Goal: Task Accomplishment & Management: Use online tool/utility

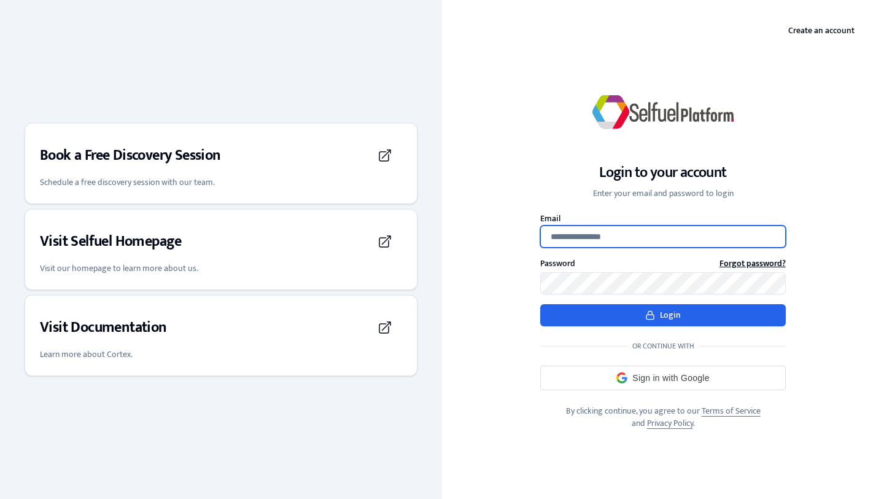
click at [635, 238] on input "Email" at bounding box center [663, 236] width 246 height 22
type input "**********"
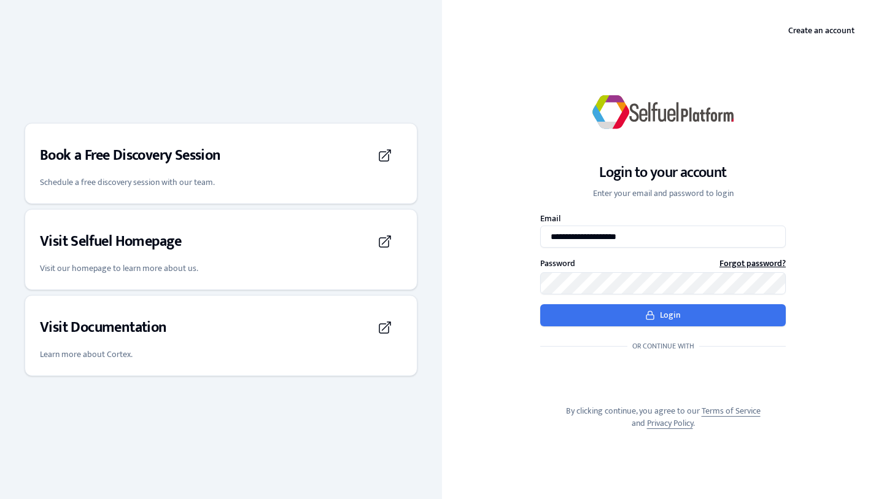
click at [627, 309] on button "Login" at bounding box center [663, 315] width 246 height 22
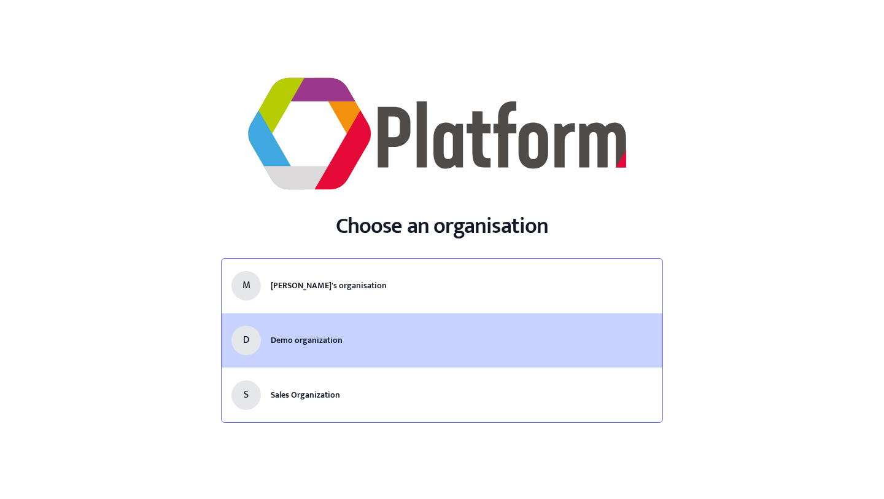
click at [359, 326] on li "D Demo organization" at bounding box center [442, 340] width 441 height 55
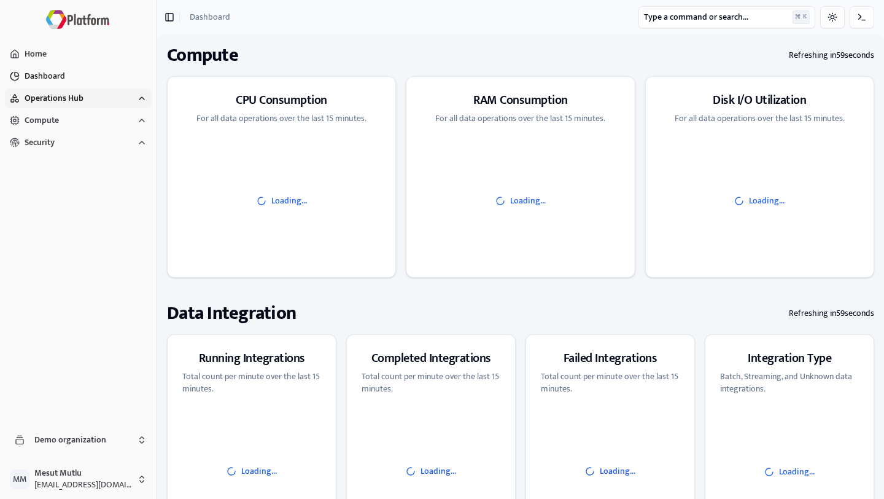
click at [68, 96] on span "Operations Hub" at bounding box center [54, 98] width 59 height 12
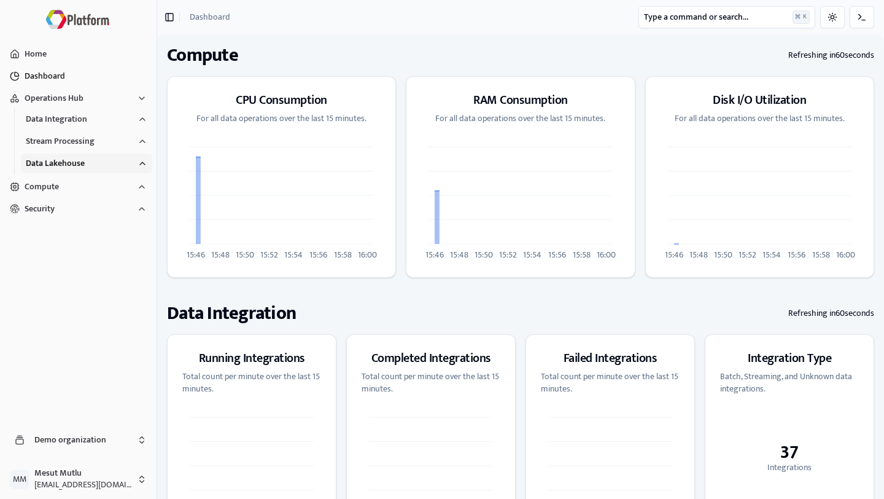
click at [51, 157] on span "Data Lakehouse" at bounding box center [55, 163] width 59 height 12
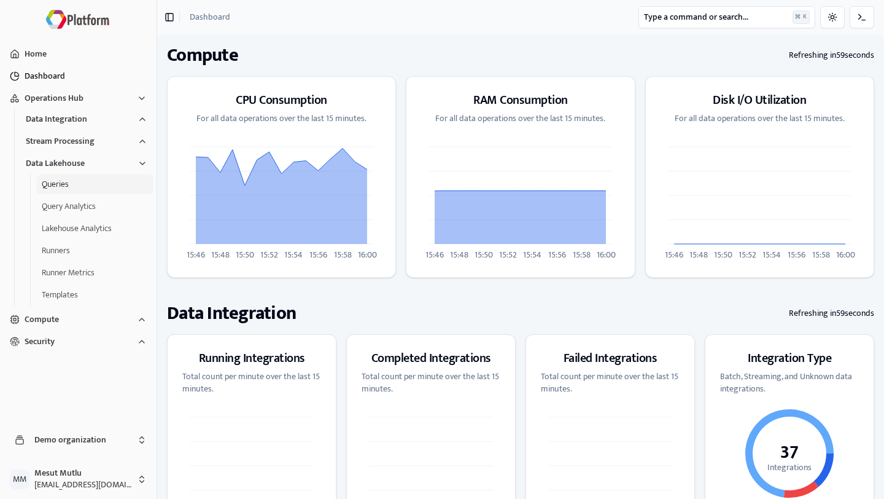
click at [61, 188] on button "Queries" at bounding box center [95, 184] width 116 height 20
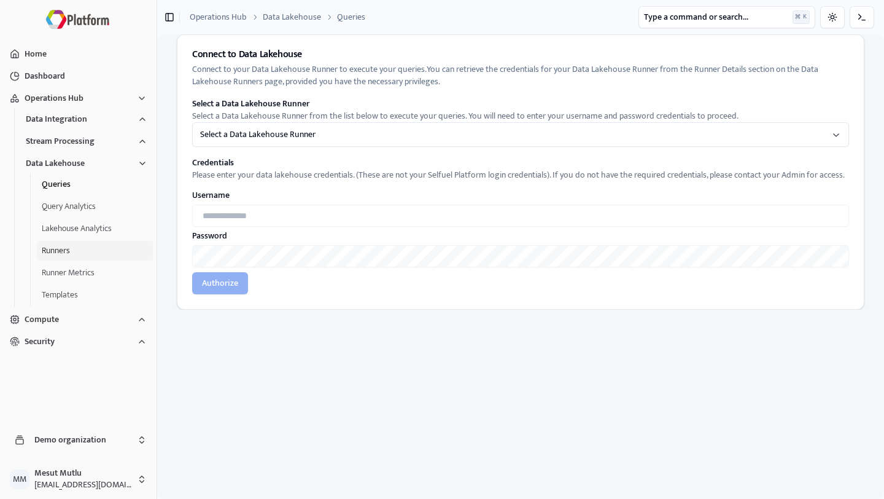
click at [73, 246] on button "Runners" at bounding box center [95, 251] width 116 height 20
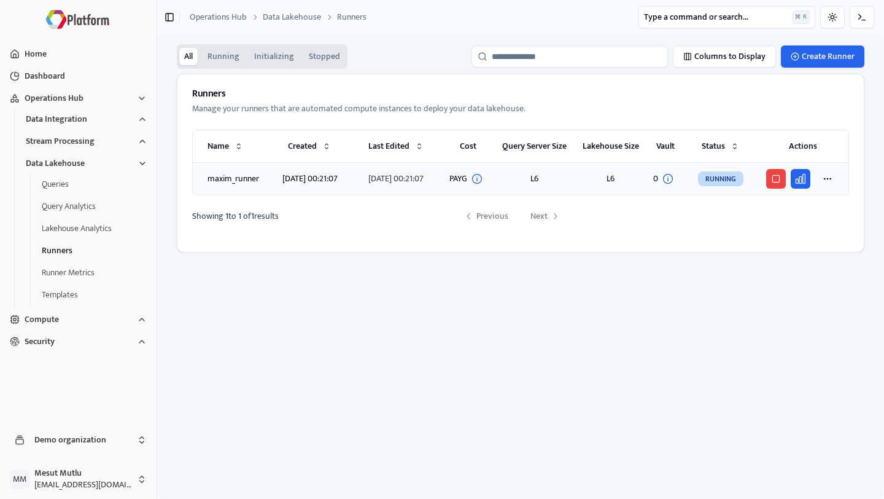
click at [259, 185] on td "maxim_runner" at bounding box center [231, 179] width 77 height 33
click at [827, 179] on html "Home Dashboard Operations Hub Data Integration Stream Processing Data Lakehouse…" at bounding box center [442, 249] width 884 height 499
click at [651, 300] on html "Home Dashboard Operations Hub Data Integration Stream Processing Data Lakehouse…" at bounding box center [442, 249] width 884 height 499
click at [73, 281] on button "Runner Metrics" at bounding box center [95, 273] width 116 height 20
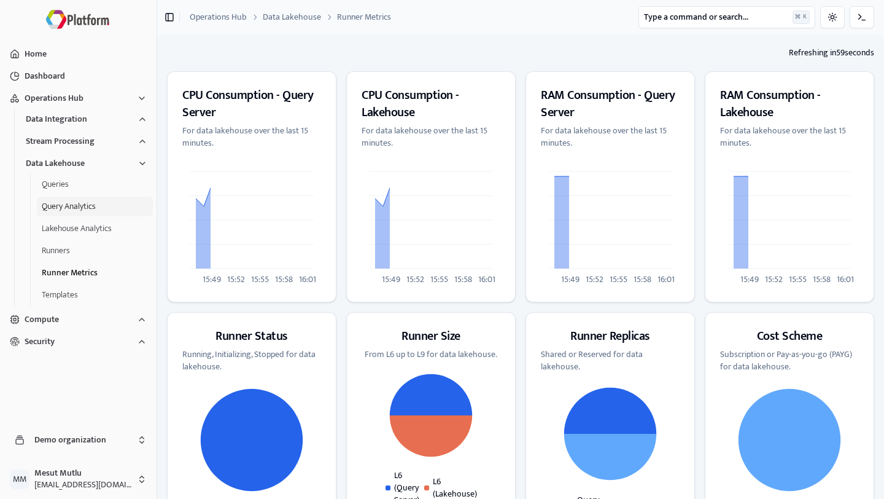
click at [72, 206] on button "Query Analytics" at bounding box center [95, 206] width 116 height 20
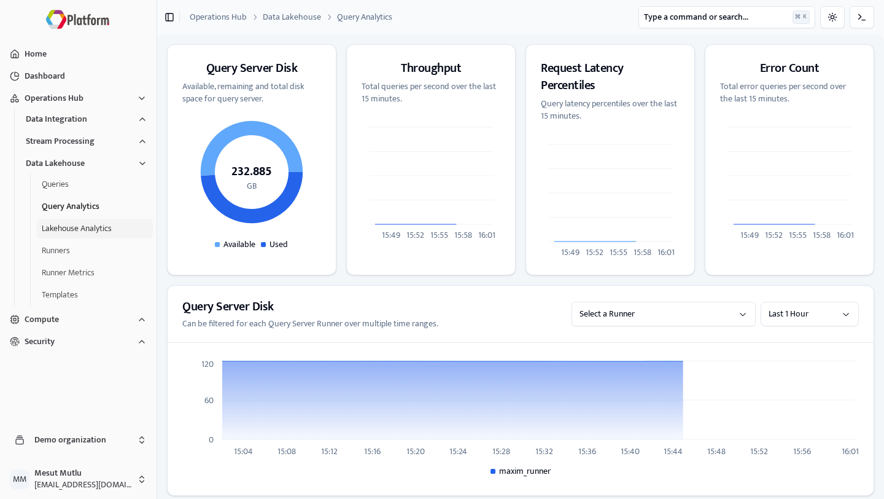
click at [80, 231] on button "Lakehouse Analytics" at bounding box center [95, 229] width 116 height 20
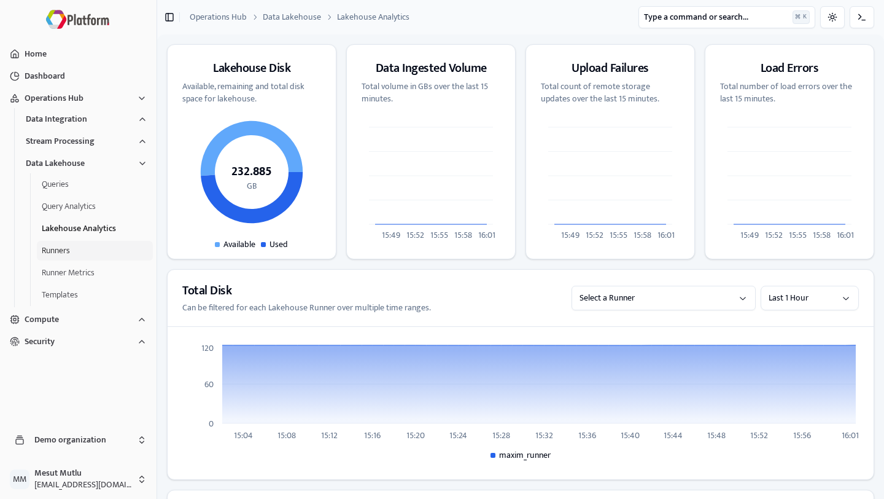
click at [66, 255] on button "Runners" at bounding box center [95, 251] width 116 height 20
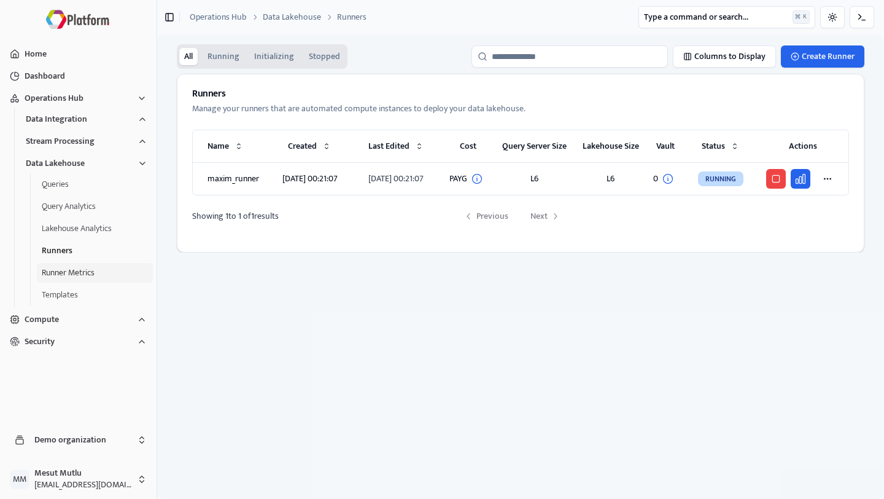
click at [69, 271] on button "Runner Metrics" at bounding box center [95, 273] width 116 height 20
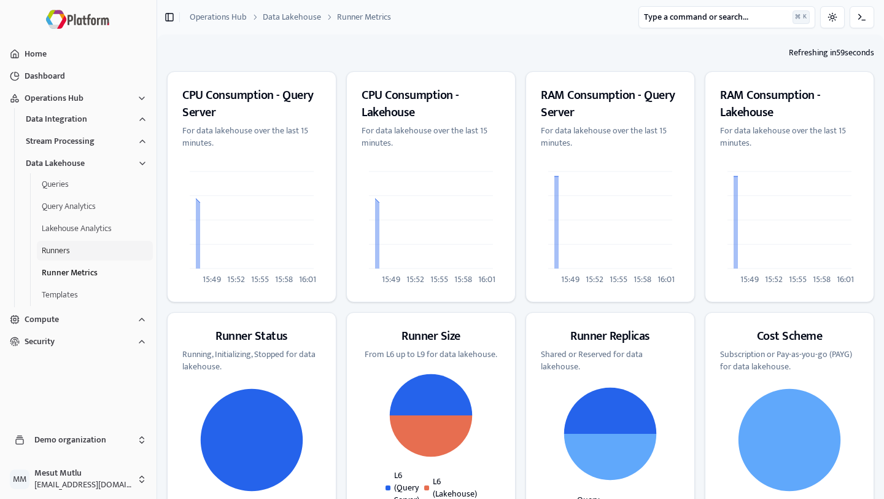
click at [72, 254] on button "Runners" at bounding box center [95, 251] width 116 height 20
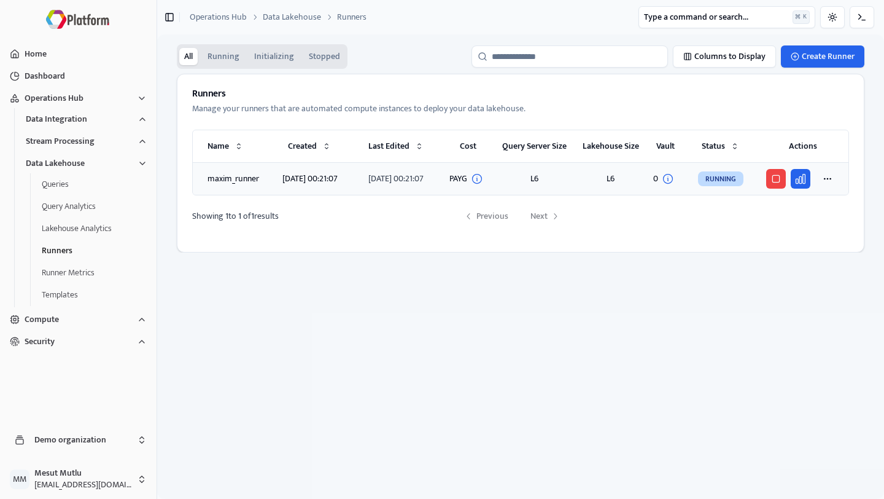
click at [270, 176] on td "[DATE] 00:21:07" at bounding box center [309, 179] width 79 height 33
click at [94, 212] on button "Query Analytics" at bounding box center [95, 206] width 116 height 20
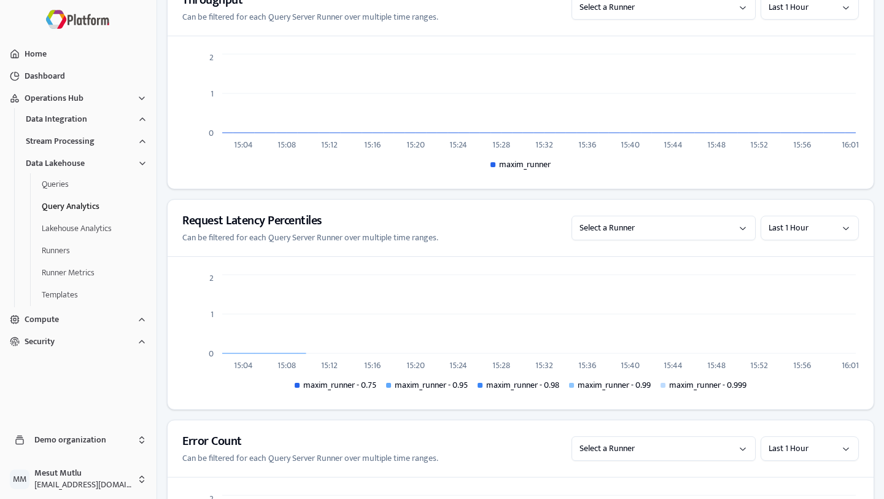
scroll to position [76, 0]
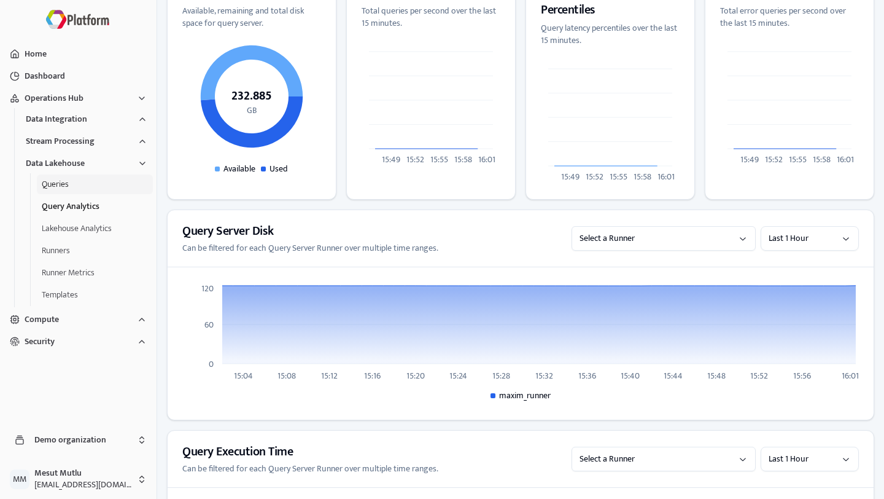
click at [100, 190] on button "Queries" at bounding box center [95, 184] width 116 height 20
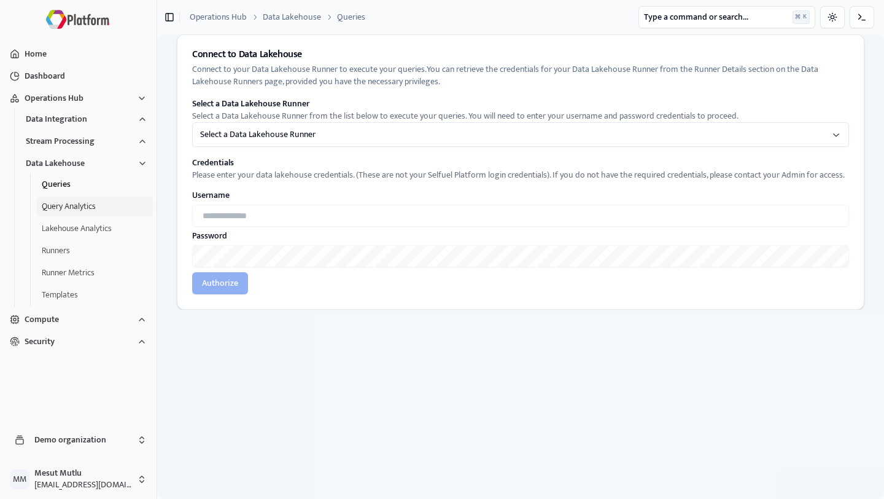
click at [85, 211] on button "Query Analytics" at bounding box center [95, 206] width 116 height 20
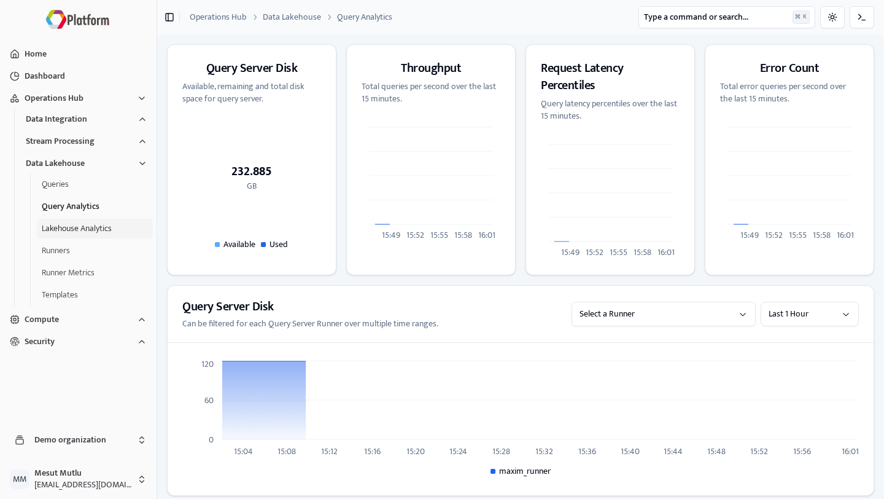
click at [83, 228] on button "Lakehouse Analytics" at bounding box center [95, 229] width 116 height 20
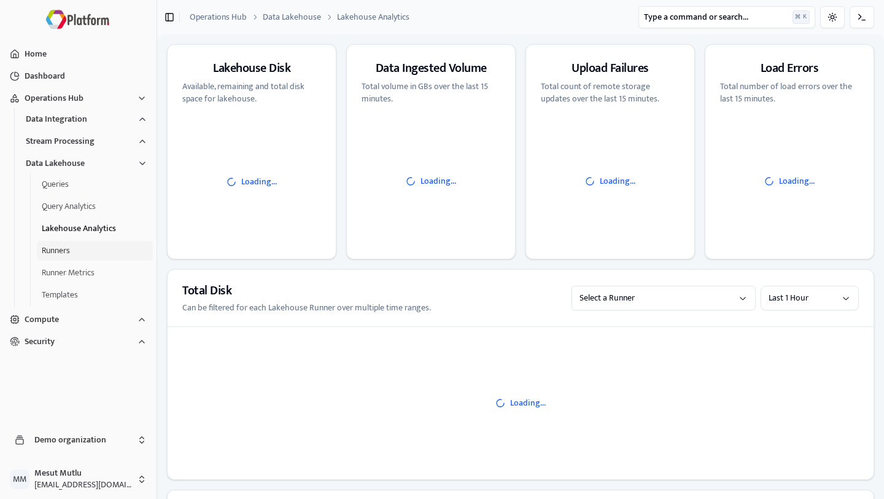
click at [74, 255] on button "Runners" at bounding box center [95, 251] width 116 height 20
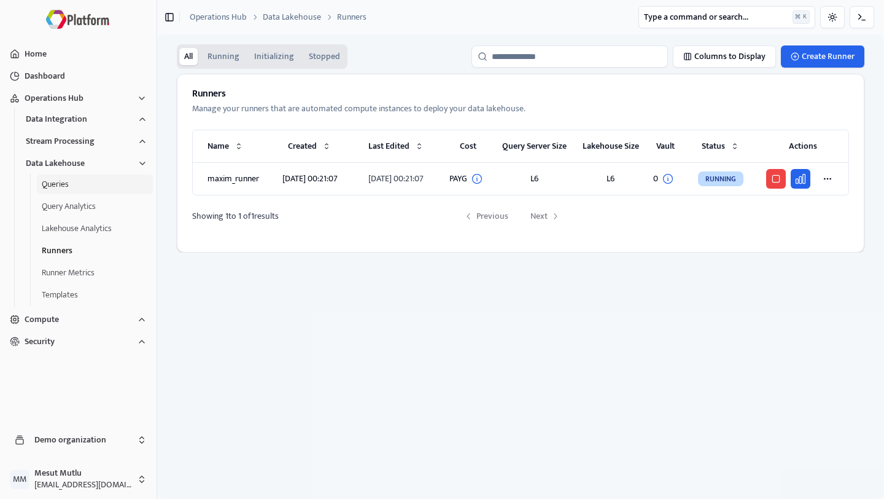
click at [61, 188] on button "Queries" at bounding box center [95, 184] width 116 height 20
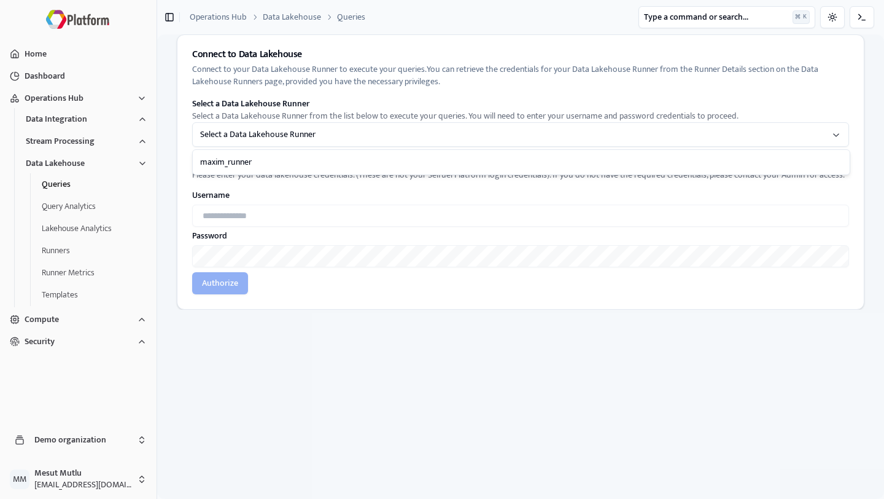
click at [295, 144] on html "Home Dashboard Operations Hub Data Integration Stream Processing Data Lakehouse…" at bounding box center [442, 249] width 884 height 499
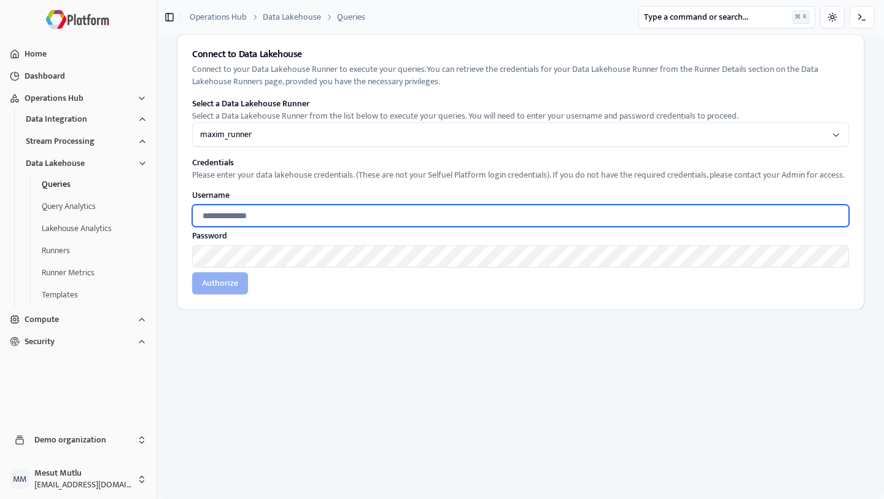
click at [279, 208] on input "text" at bounding box center [520, 215] width 657 height 22
paste input "**********"
type input "**********"
click at [402, 220] on input "**********" at bounding box center [520, 215] width 657 height 22
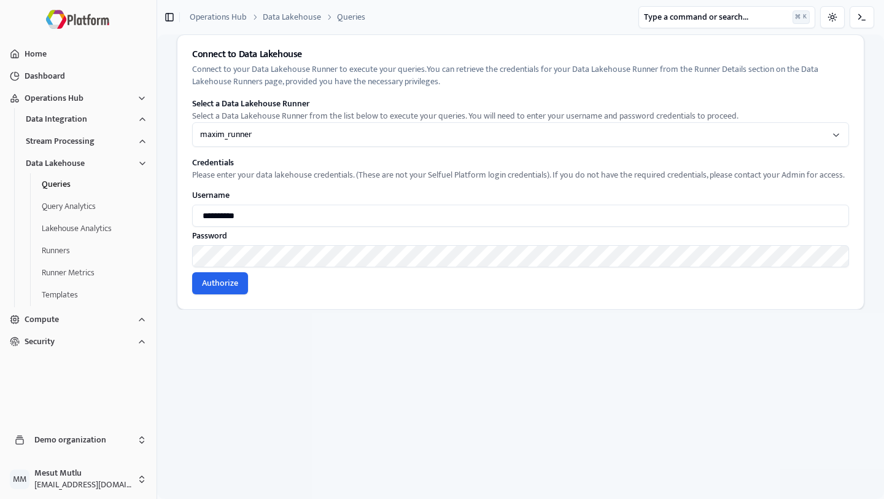
click at [251, 287] on div "Authorize" at bounding box center [520, 283] width 657 height 22
click at [234, 286] on button "Authorize" at bounding box center [220, 283] width 56 height 22
click at [212, 277] on icon at bounding box center [208, 283] width 12 height 12
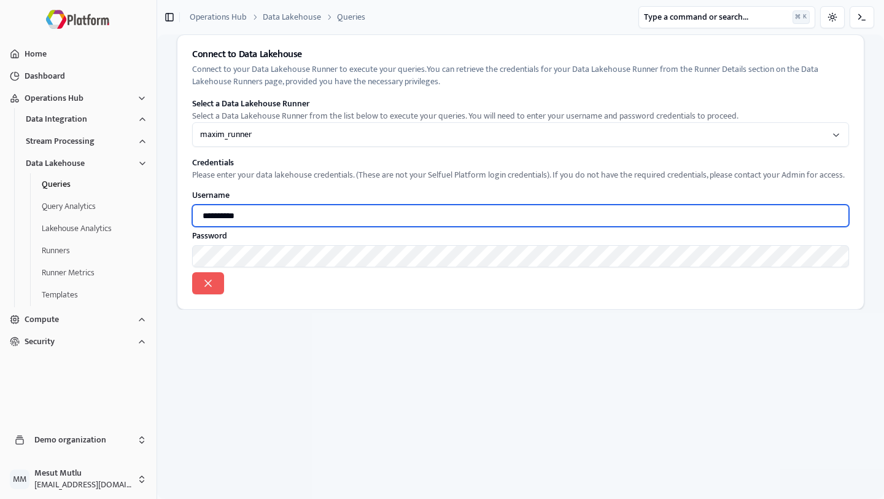
click at [251, 221] on input "**********" at bounding box center [520, 215] width 657 height 22
paste input "text"
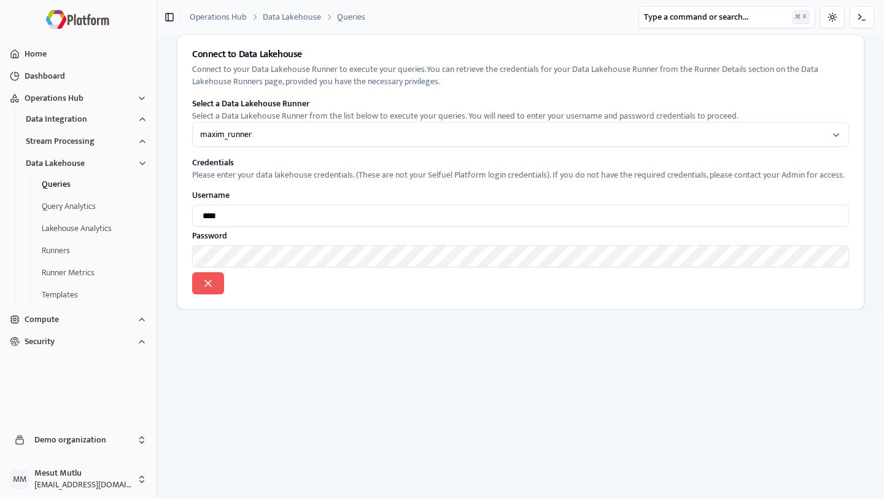
click at [212, 283] on icon at bounding box center [208, 283] width 12 height 12
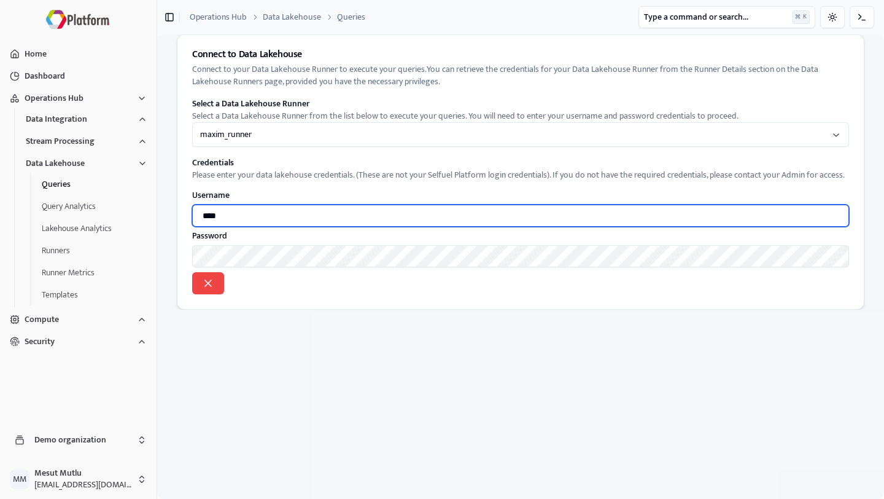
click at [211, 219] on input "****" at bounding box center [520, 215] width 657 height 22
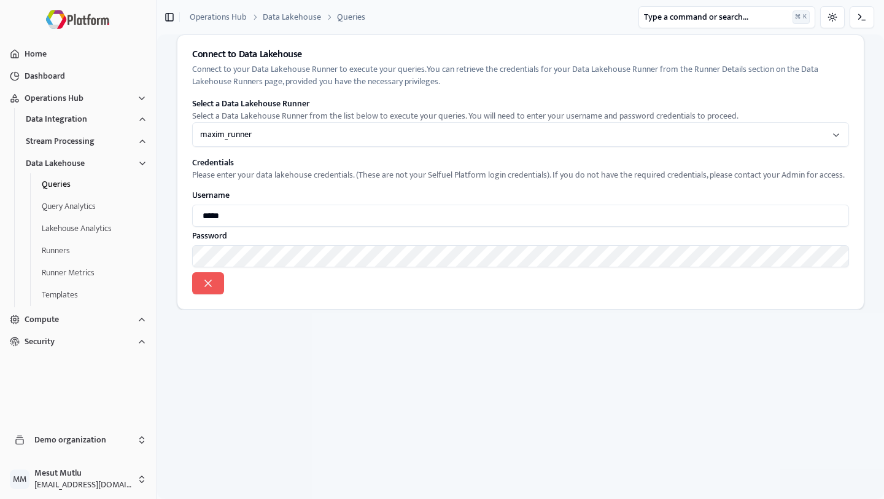
click at [212, 285] on icon at bounding box center [208, 283] width 12 height 12
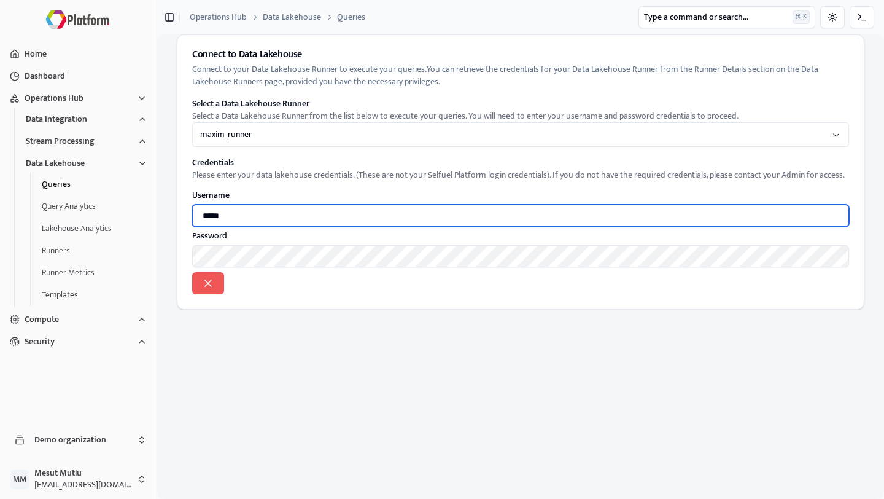
click at [235, 210] on input "*****" at bounding box center [520, 215] width 657 height 22
paste input "text"
type input "****"
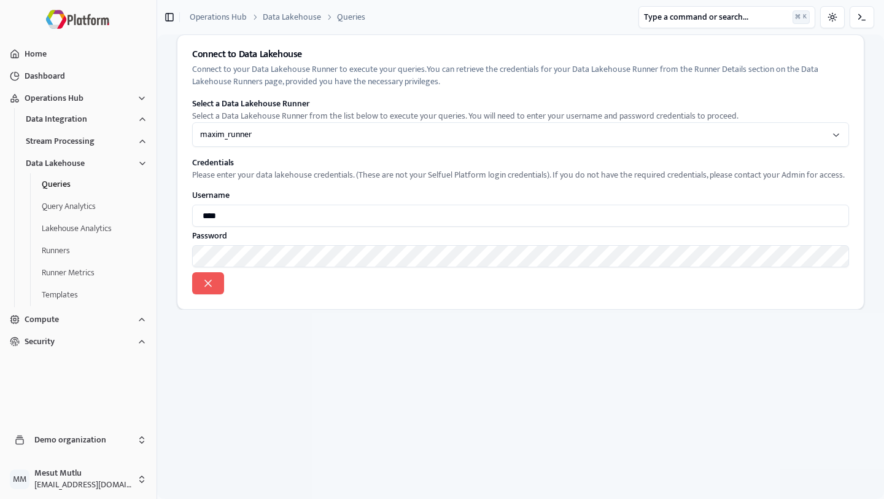
click at [200, 279] on button at bounding box center [208, 283] width 32 height 22
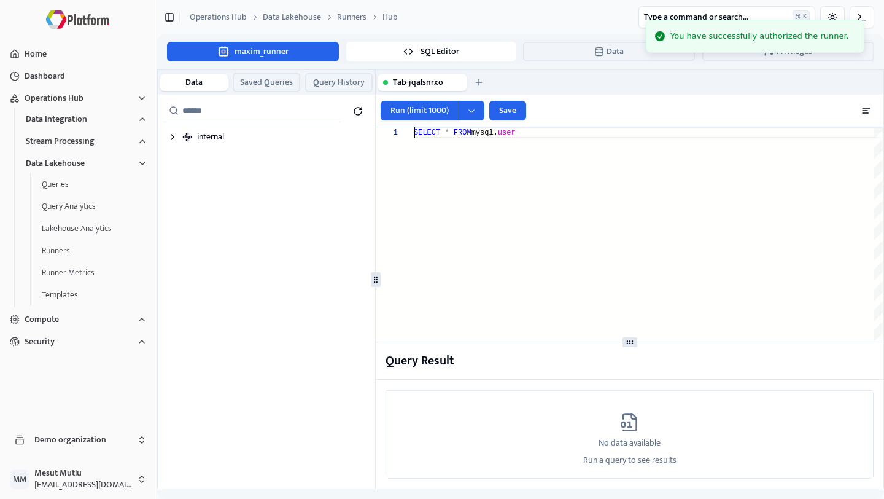
click at [480, 204] on div "SELECT * FROM mysql. user" at bounding box center [648, 276] width 469 height 299
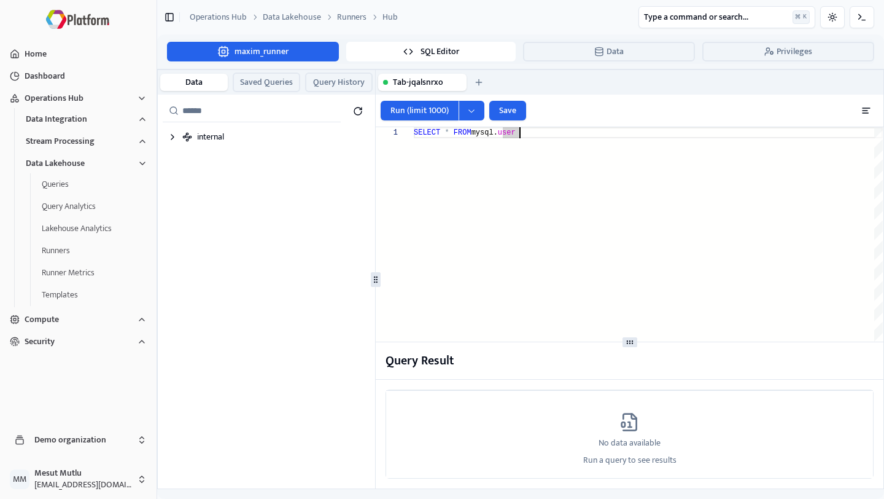
click at [547, 126] on div "Run (limit 1000) Save" at bounding box center [630, 111] width 508 height 33
click at [526, 135] on div "SELECT * FROM mysql. user" at bounding box center [648, 276] width 469 height 299
type textarea "**********"
